Goal: Find specific page/section: Find specific page/section

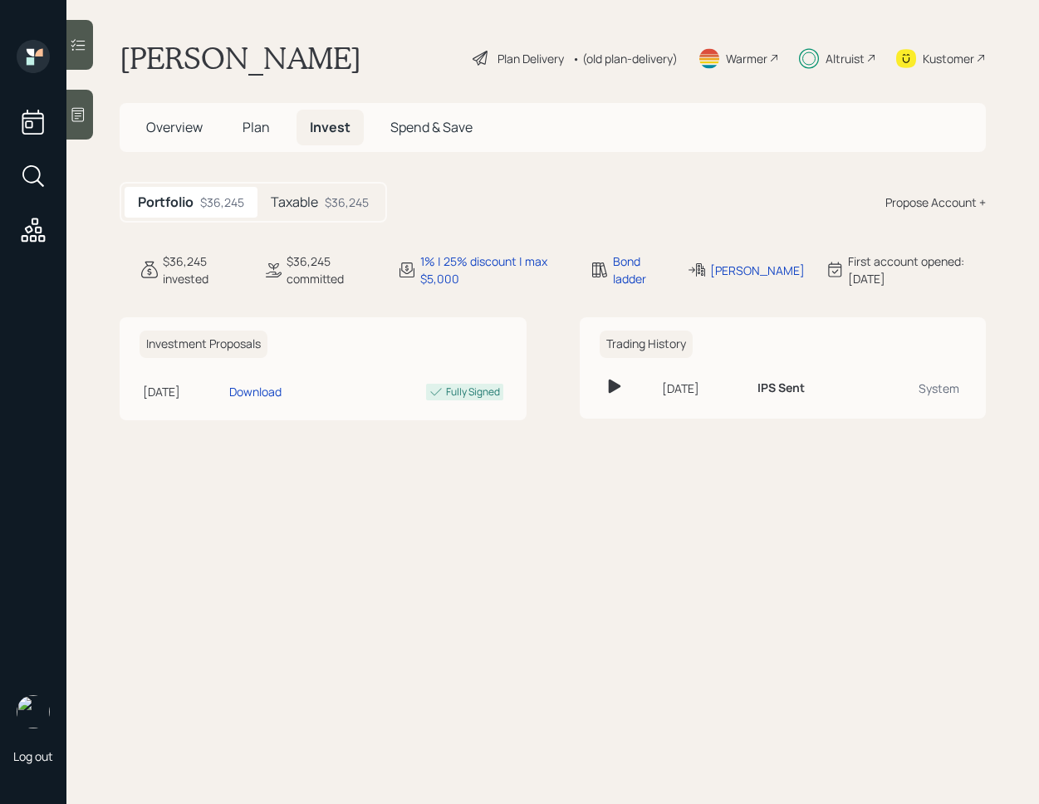
click at [323, 166] on main "Maggie Chan Plan Delivery • (old plan-delivery) Warmer Altruist Kustomer Overvi…" at bounding box center [552, 402] width 973 height 804
click at [323, 201] on div "Taxable $36,245" at bounding box center [320, 202] width 125 height 31
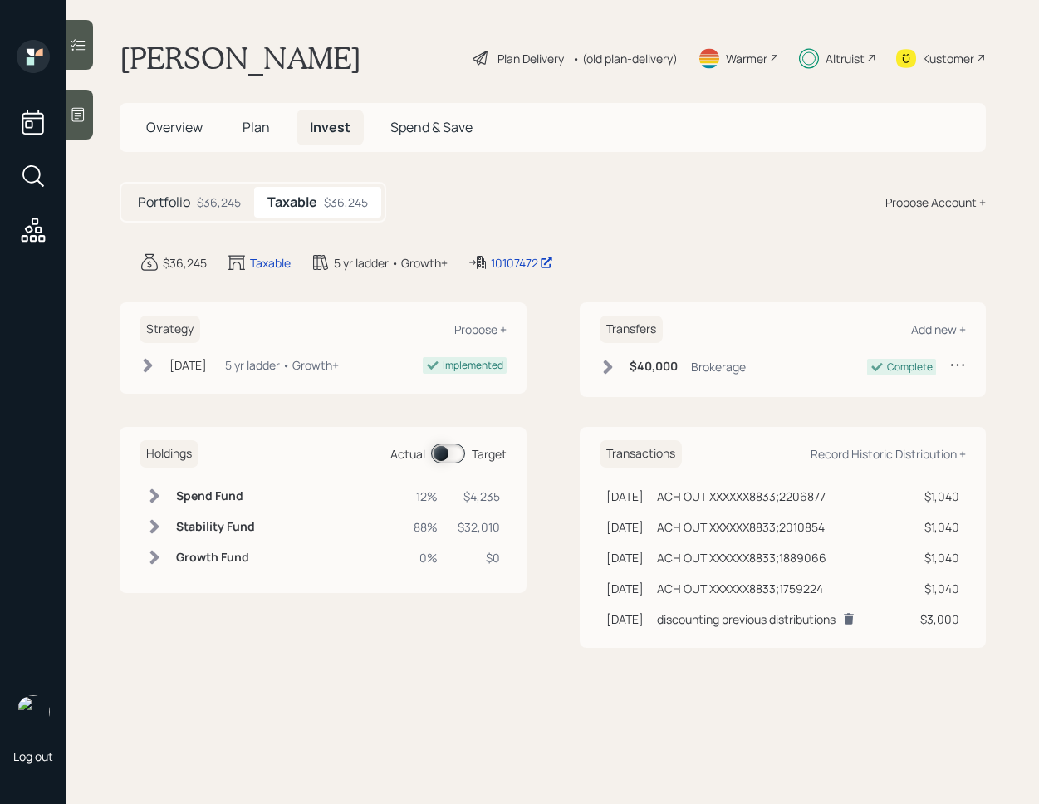
click at [188, 199] on h5 "Portfolio" at bounding box center [164, 202] width 52 height 16
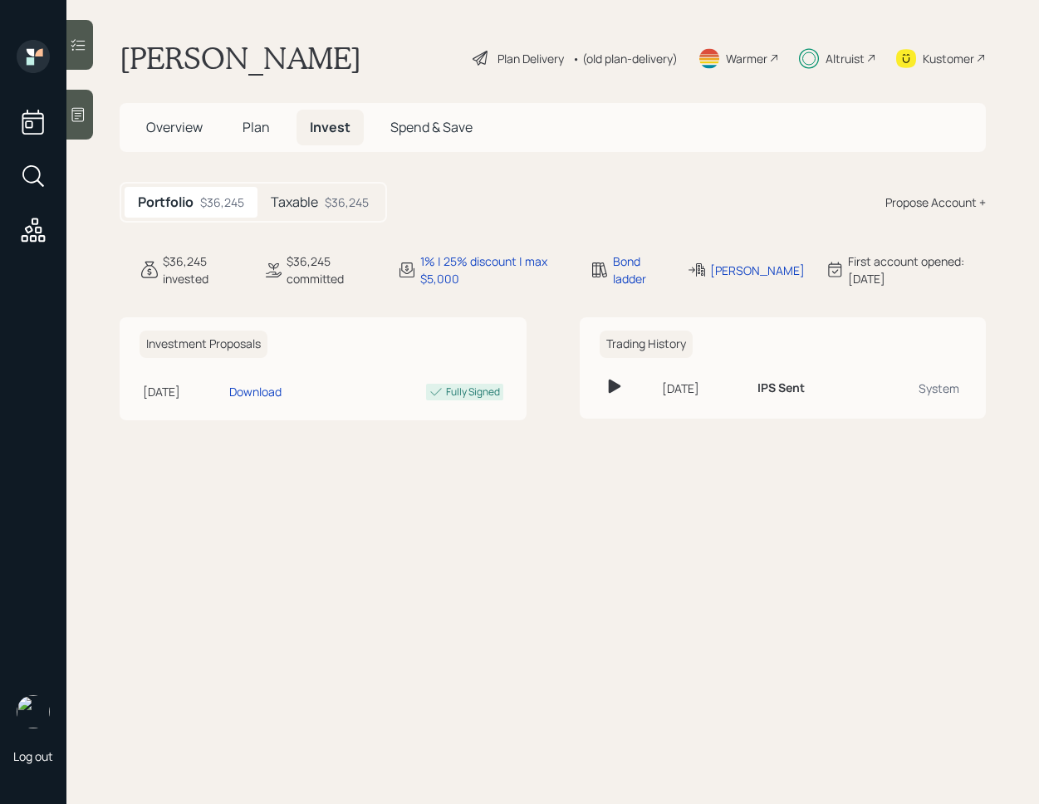
click at [91, 54] on div at bounding box center [79, 45] width 27 height 50
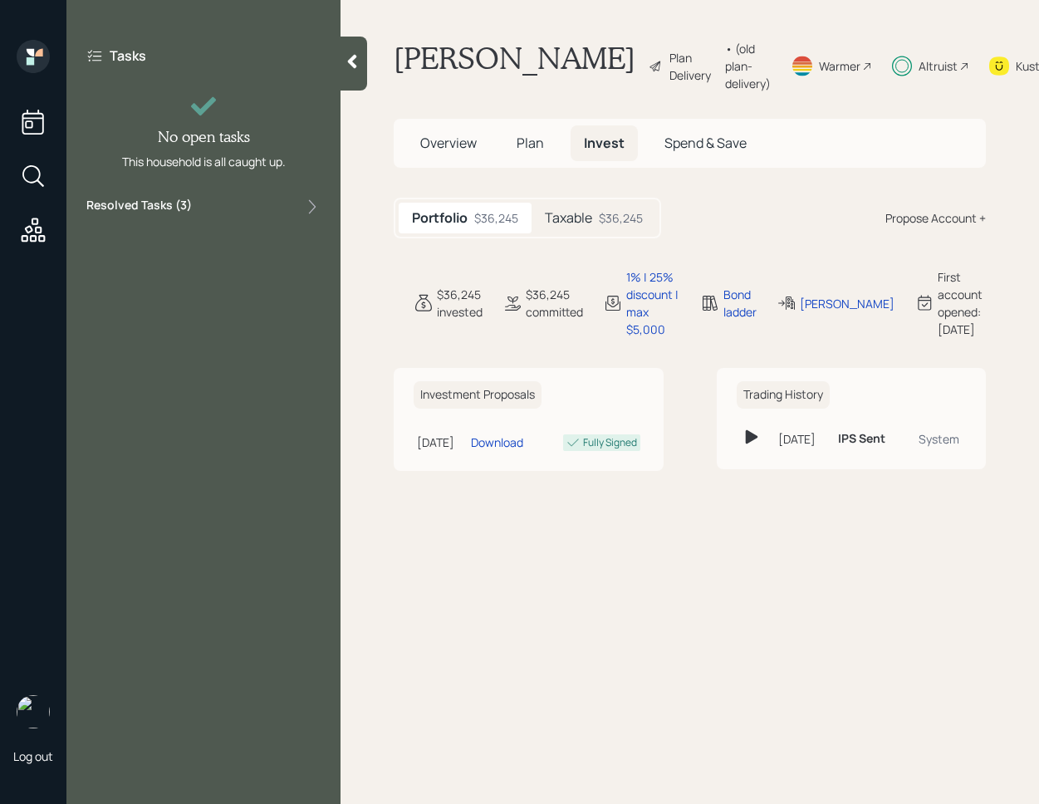
click at [238, 207] on div "Resolved Tasks ( 3 )" at bounding box center [203, 207] width 234 height 20
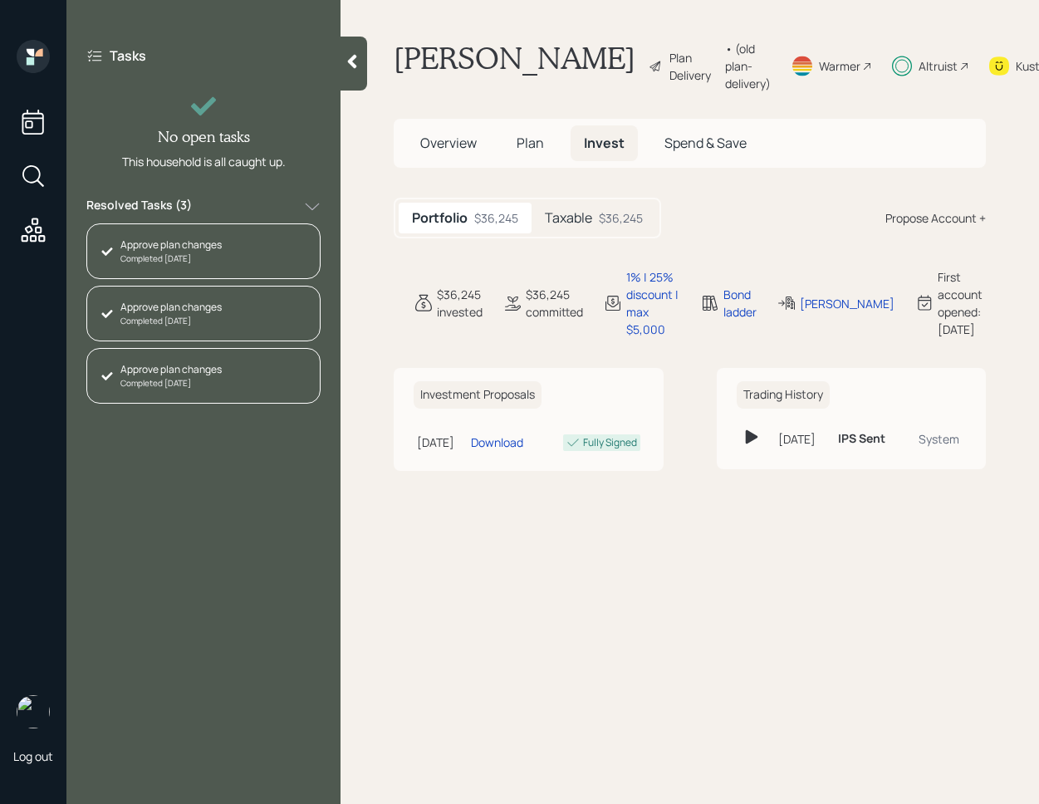
click at [362, 78] on div at bounding box center [354, 64] width 27 height 54
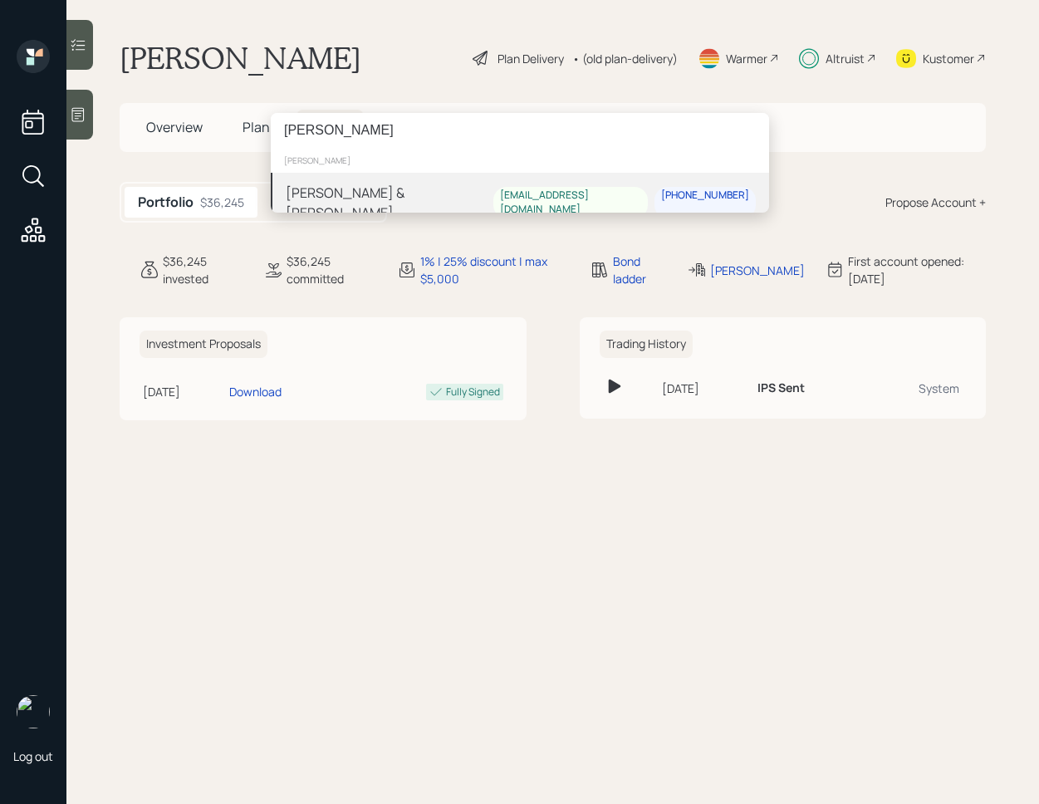
type input "[PERSON_NAME]"
click at [424, 196] on div "[PERSON_NAME] & [PERSON_NAME]" at bounding box center [390, 203] width 208 height 40
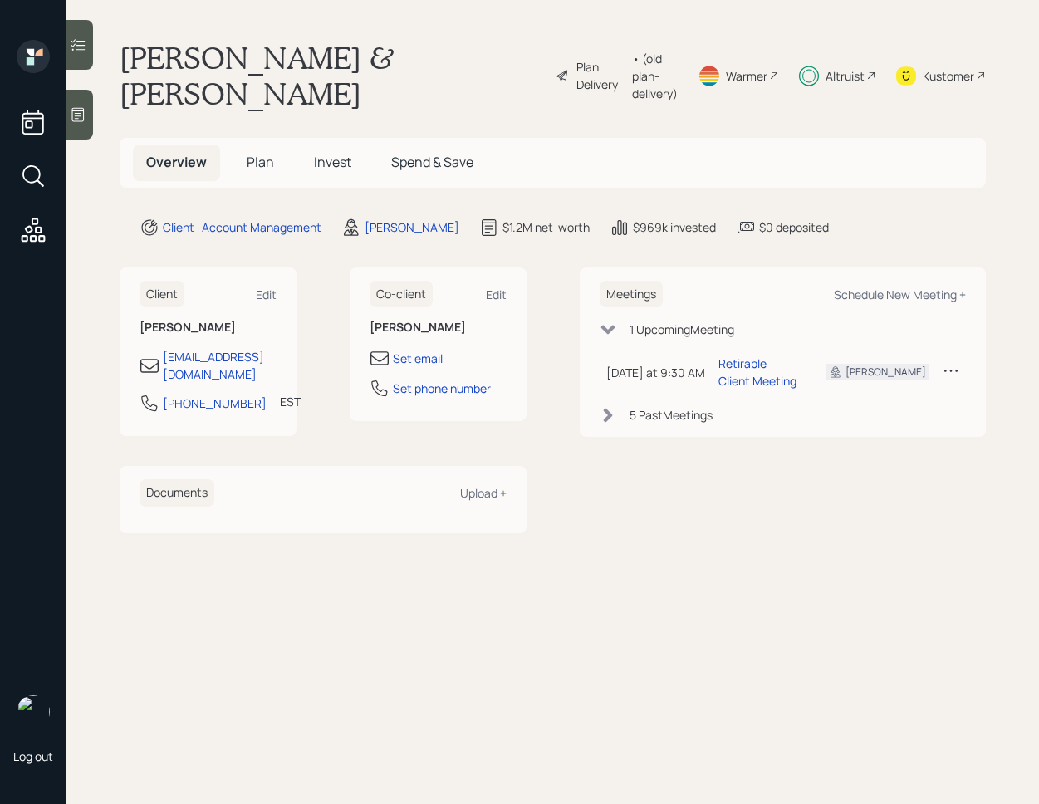
click at [324, 169] on span "Invest" at bounding box center [332, 162] width 37 height 18
